Goal: Task Accomplishment & Management: Manage account settings

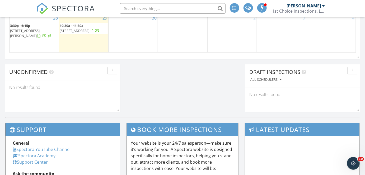
scroll to position [381, 0]
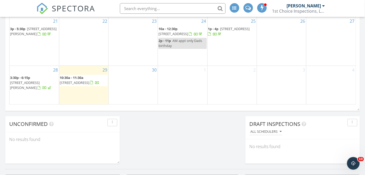
click at [38, 88] on span "3:30p - 6:15p 702 Old Hutchinson Mill Rd, LaGrange 30240" at bounding box center [34, 83] width 48 height 16
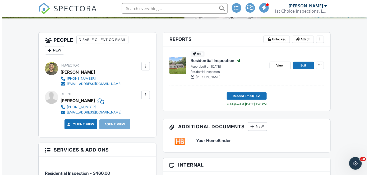
scroll to position [124, 0]
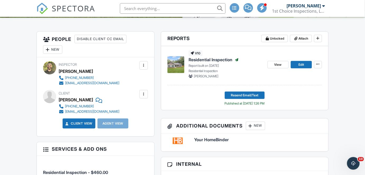
click at [52, 49] on div "New" at bounding box center [52, 49] width 19 height 8
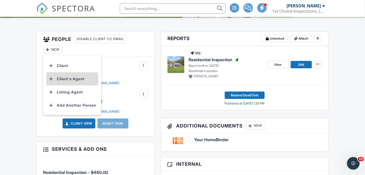
click at [72, 79] on li "Client's Agent" at bounding box center [72, 78] width 52 height 13
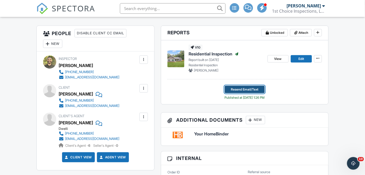
click at [255, 88] on span "Resend Email/Text" at bounding box center [245, 89] width 28 height 5
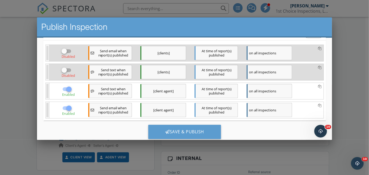
scroll to position [84, 0]
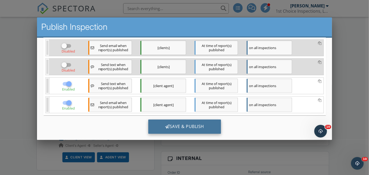
click at [179, 128] on div "Save & Publish" at bounding box center [184, 127] width 73 height 14
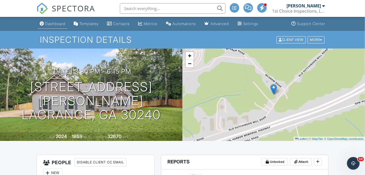
click at [50, 23] on div "Dashboard" at bounding box center [55, 23] width 20 height 4
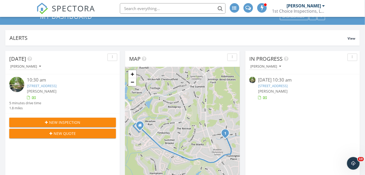
scroll to position [22, 0]
